Goal: Transaction & Acquisition: Purchase product/service

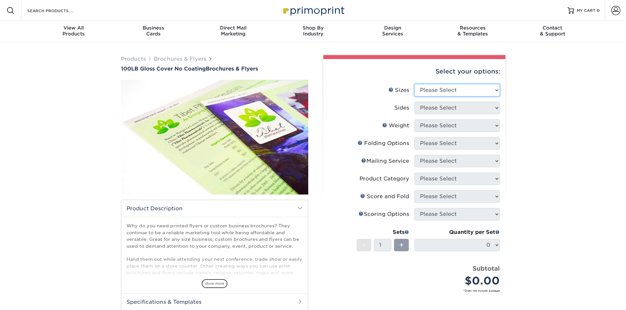
click at [474, 94] on select "Please Select 3.67" x 8.5" 4" x 8.5" 4" x 8.5" 4" x 11" 4" x 12" 4.25" x 11" 4.…" at bounding box center [456, 90] width 85 height 12
select select "8.50x11.00"
click at [414, 84] on select "Please Select 3.67" x 8.5" 4" x 8.5" 4" x 8.5" 4" x 11" 4" x 12" 4.25" x 11" 4.…" at bounding box center [456, 90] width 85 height 12
click at [442, 103] on select "Please Select Print Both Sides Print Front Only" at bounding box center [456, 108] width 85 height 12
select select "13abbda7-1d64-4f25-8bb2-c179b224825d"
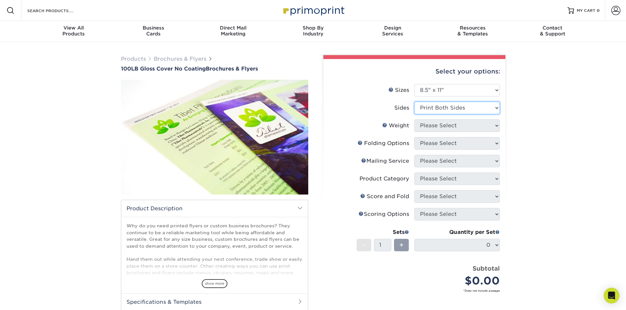
click at [414, 102] on select "Please Select Print Both Sides Print Front Only" at bounding box center [456, 108] width 85 height 12
click at [444, 126] on select "Please Select 100LB" at bounding box center [456, 126] width 85 height 12
select select "100LB"
click at [414, 120] on select "Please Select 100LB" at bounding box center [456, 126] width 85 height 12
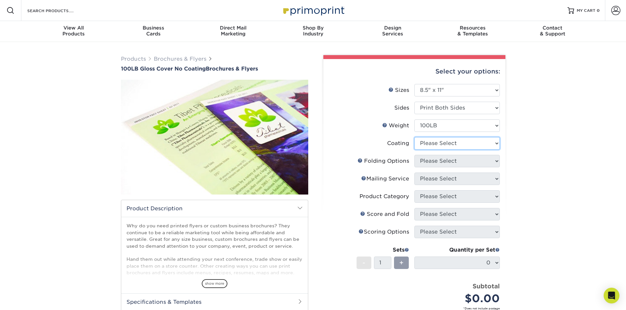
click at [442, 140] on select at bounding box center [456, 143] width 85 height 12
select select "ae367451-b2b8-45df-a344-0f05b6a12993"
click at [414, 137] on select at bounding box center [456, 143] width 85 height 12
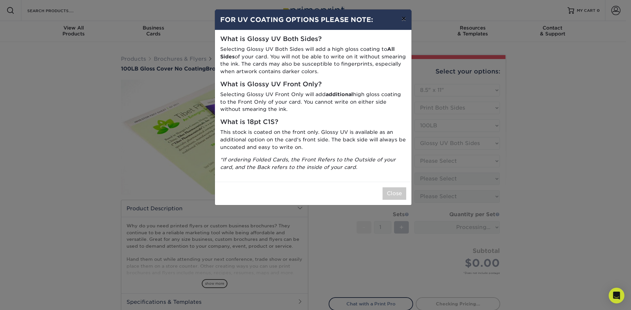
click at [407, 18] on button "×" at bounding box center [403, 19] width 15 height 18
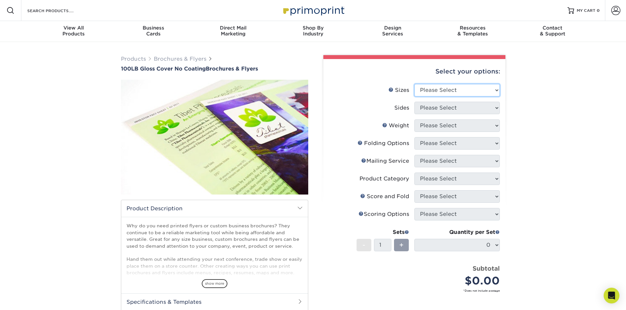
click at [436, 84] on select "Please Select 3.67" x 8.5" 4" x 8.5" 4" x 8.5" 4" x 11" 4" x 12" 4.25" x 11" 4.…" at bounding box center [456, 90] width 85 height 12
select select "8.50x11.00"
click at [414, 84] on select "Please Select 3.67" x 8.5" 4" x 8.5" 4" x 8.5" 4" x 11" 4" x 12" 4.25" x 11" 4.…" at bounding box center [456, 90] width 85 height 12
click at [458, 106] on select "Please Select Print Both Sides Print Front Only" at bounding box center [456, 108] width 85 height 12
select select "13abbda7-1d64-4f25-8bb2-c179b224825d"
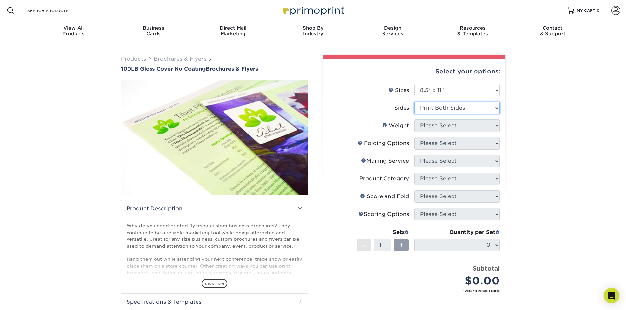
click at [414, 102] on select "Please Select Print Both Sides Print Front Only" at bounding box center [456, 108] width 85 height 12
click at [448, 126] on select "Please Select 100LB" at bounding box center [456, 126] width 85 height 12
select select "100LB"
click at [414, 120] on select "Please Select 100LB" at bounding box center [456, 126] width 85 height 12
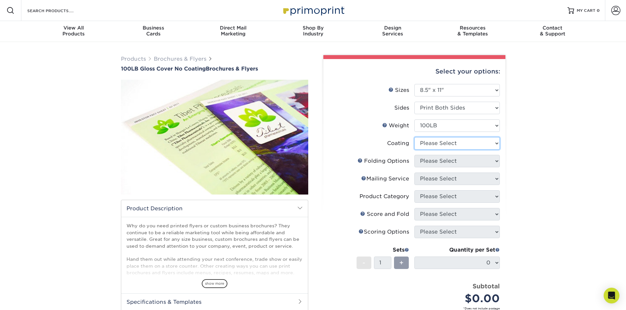
click at [443, 142] on select at bounding box center [456, 143] width 85 height 12
select select "ae367451-b2b8-45df-a344-0f05b6a12993"
click at [414, 137] on select at bounding box center [456, 143] width 85 height 12
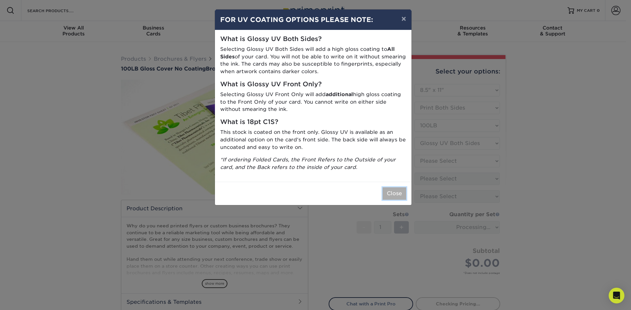
click at [397, 194] on button "Close" at bounding box center [394, 194] width 24 height 12
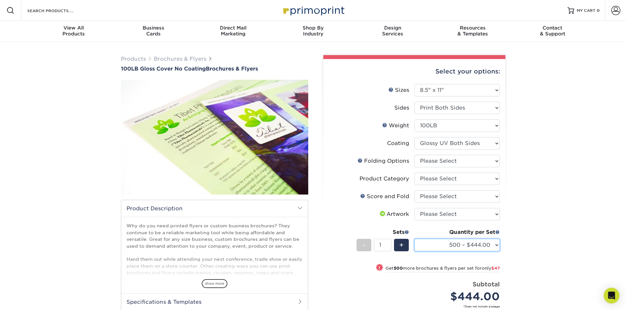
click at [493, 248] on select "500 – $444.00 1000 – $491.00 2000 – $587.00 2500 – $734.00 3000 – $939.00 4000 …" at bounding box center [456, 245] width 85 height 12
select select "5000 – $1177.00"
click at [414, 239] on select "500 – $444.00 1000 – $491.00 2000 – $587.00 2500 – $734.00 3000 – $939.00 4000 …" at bounding box center [456, 245] width 85 height 12
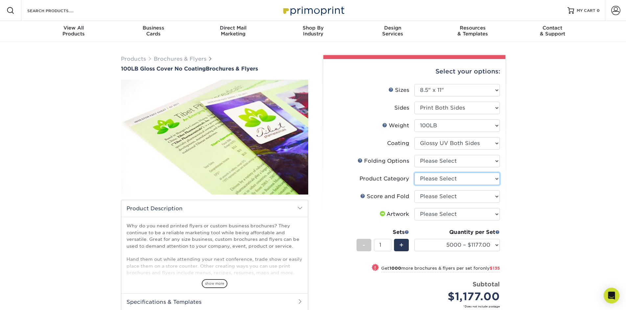
click at [462, 178] on select "Please Select Flyers and Brochures" at bounding box center [456, 179] width 85 height 12
click at [468, 165] on select "Please Select FLAT - No Folding" at bounding box center [456, 161] width 85 height 12
select select "9b1d5825-34d1-4721-9874-ed79abb003d7"
click at [414, 155] on select "Please Select FLAT - No Folding" at bounding box center [456, 161] width 85 height 12
click at [458, 176] on select "Please Select Flyers and Brochures" at bounding box center [456, 179] width 85 height 12
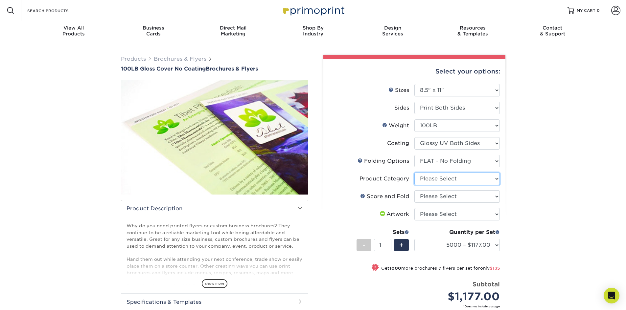
select select "1a668080-6b7c-4174-b399-2c3833b27ef4"
click at [414, 173] on select "Please Select Flyers and Brochures" at bounding box center [456, 179] width 85 height 12
click at [455, 200] on select "Please Select No Scoring and Folding Score & fold in half Score and 1/2 Fold on…" at bounding box center [456, 197] width 85 height 12
select select "bd0593cf-038a-41f4-bfbc-0b0ebdcc21b2"
click at [414, 191] on select "Please Select No Scoring and Folding Score & fold in half Score and 1/2 Fold on…" at bounding box center [456, 197] width 85 height 12
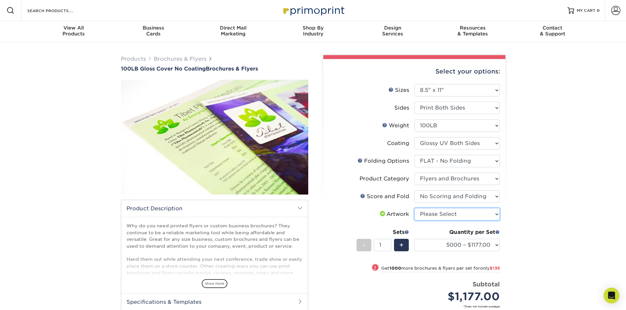
click at [461, 213] on select "Please Select I will upload files I need a design - $175" at bounding box center [456, 214] width 85 height 12
select select "upload"
click at [414, 208] on select "Please Select I will upload files I need a design - $175" at bounding box center [456, 214] width 85 height 12
click at [537, 208] on div "Products Brochures & Flyers 100LB Gloss Cover No Coating Brochures & Flyers sho…" at bounding box center [313, 225] width 626 height 366
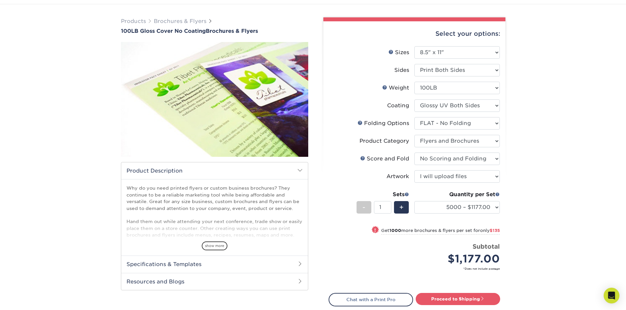
scroll to position [33, 0]
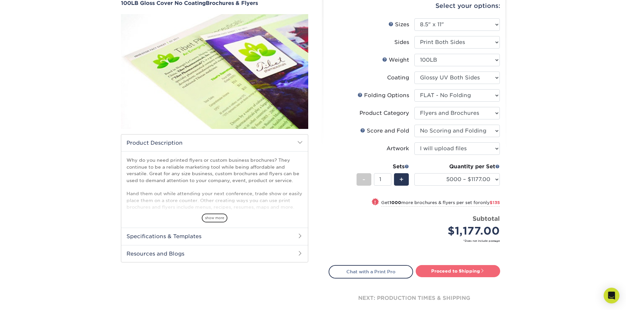
click at [485, 266] on link "Proceed to Shipping" at bounding box center [458, 271] width 84 height 12
type input "Set 1"
select select "ca3d6afd-0526-4416-ab8b-559384c46d4d"
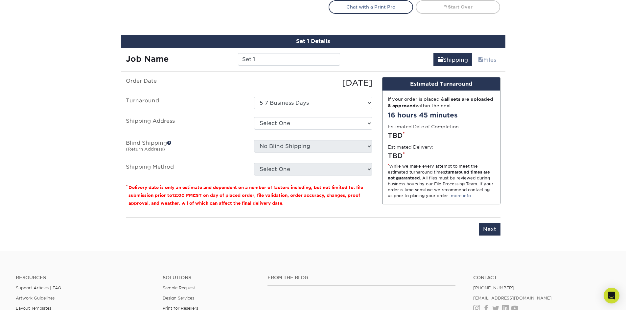
scroll to position [349, 0]
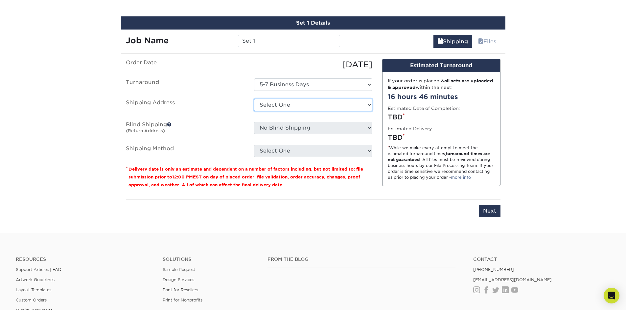
click at [350, 103] on select "Select One + Add New Address - Login" at bounding box center [313, 105] width 118 height 12
click at [188, 81] on label "Turnaround" at bounding box center [185, 85] width 128 height 12
